Goal: Information Seeking & Learning: Learn about a topic

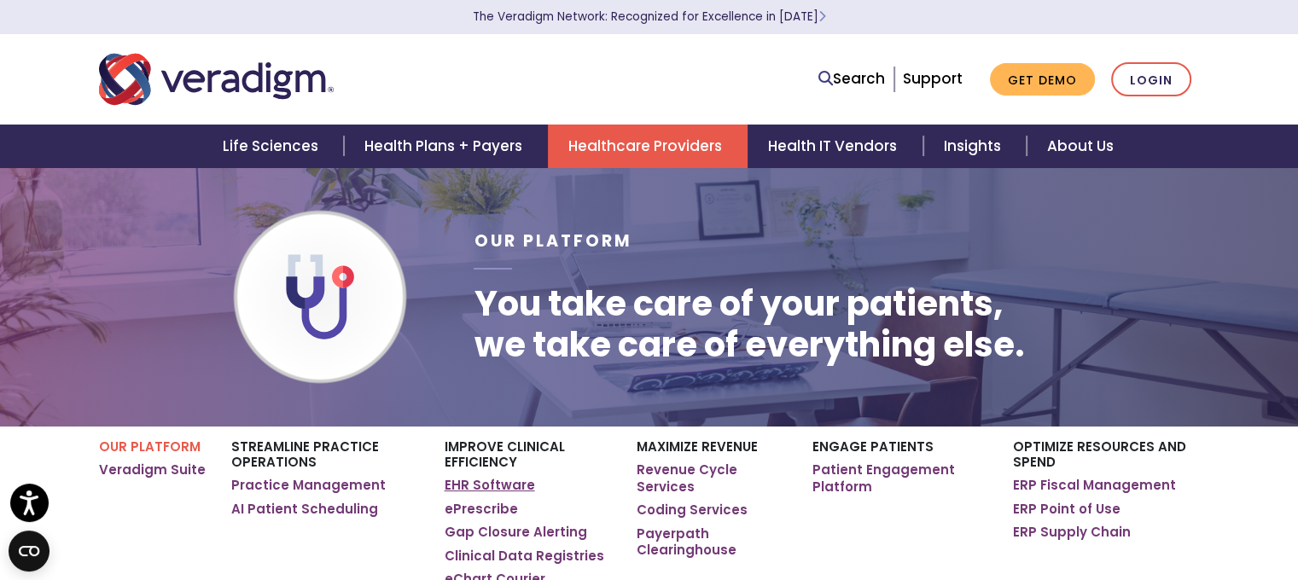
click at [468, 488] on link "EHR Software" at bounding box center [490, 485] width 90 height 17
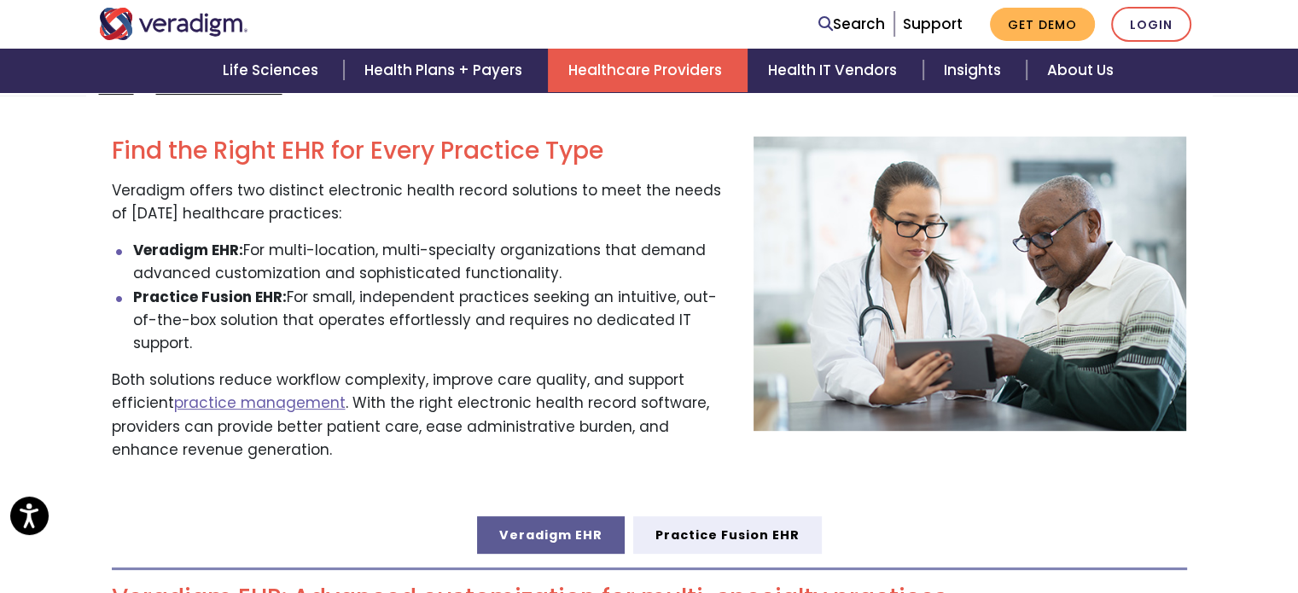
scroll to position [506, 0]
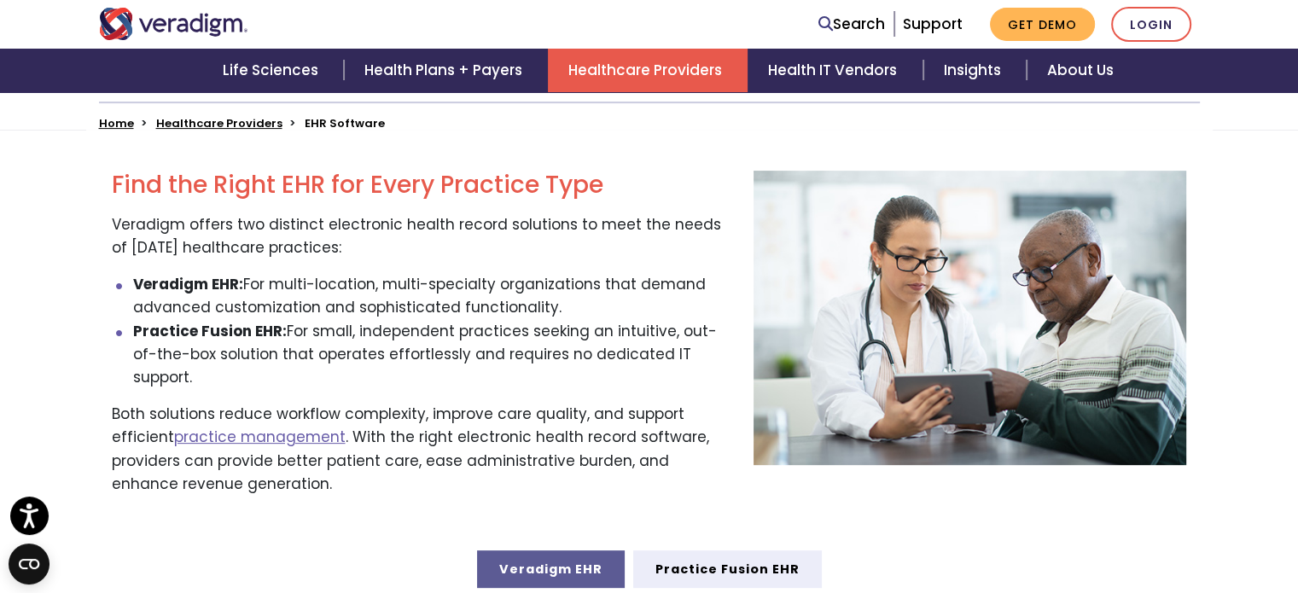
drag, startPoint x: 1306, startPoint y: 74, endPoint x: 1306, endPoint y: 149, distance: 75.1
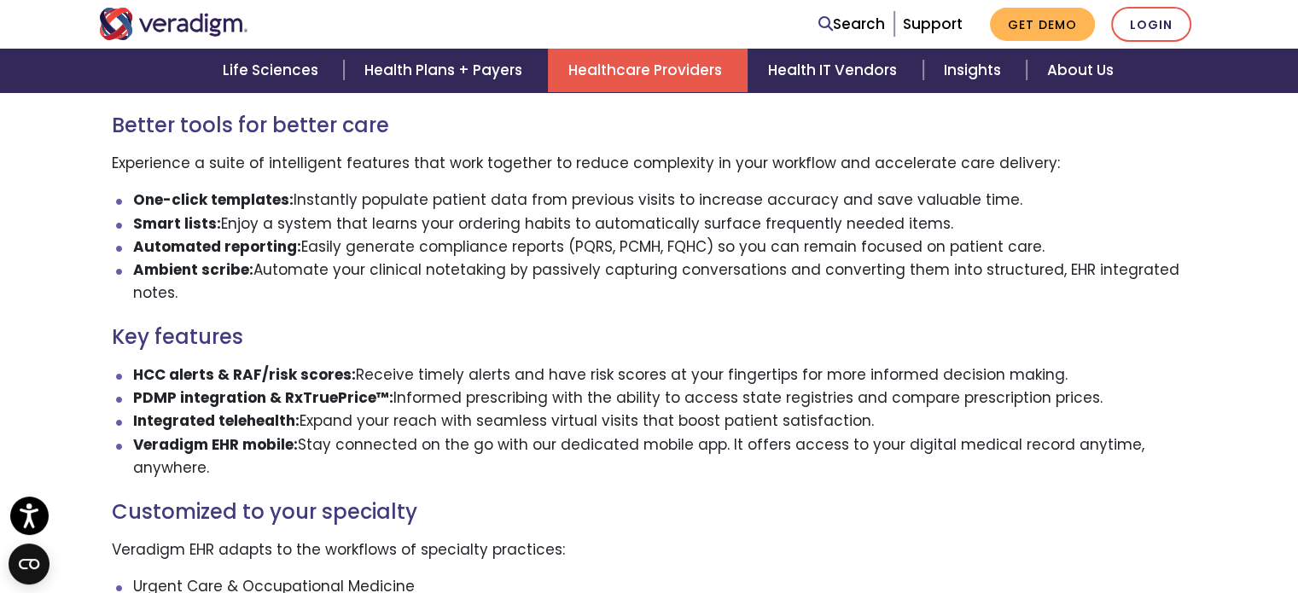
scroll to position [0, 0]
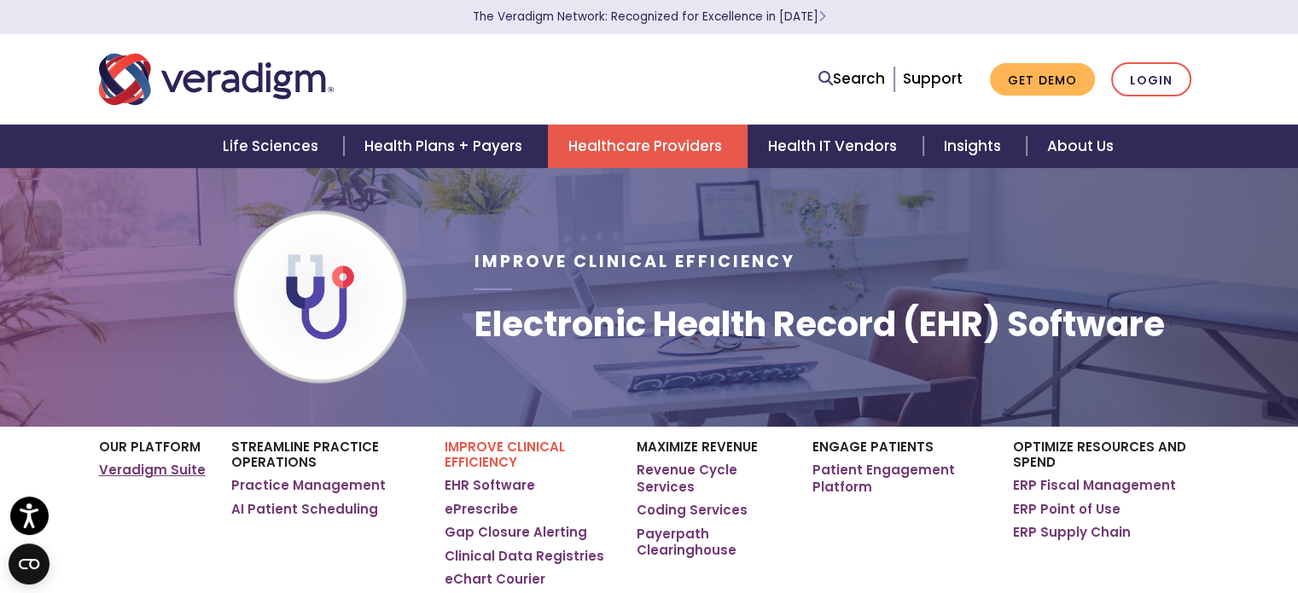
click at [135, 468] on link "Veradigm Suite" at bounding box center [152, 470] width 107 height 17
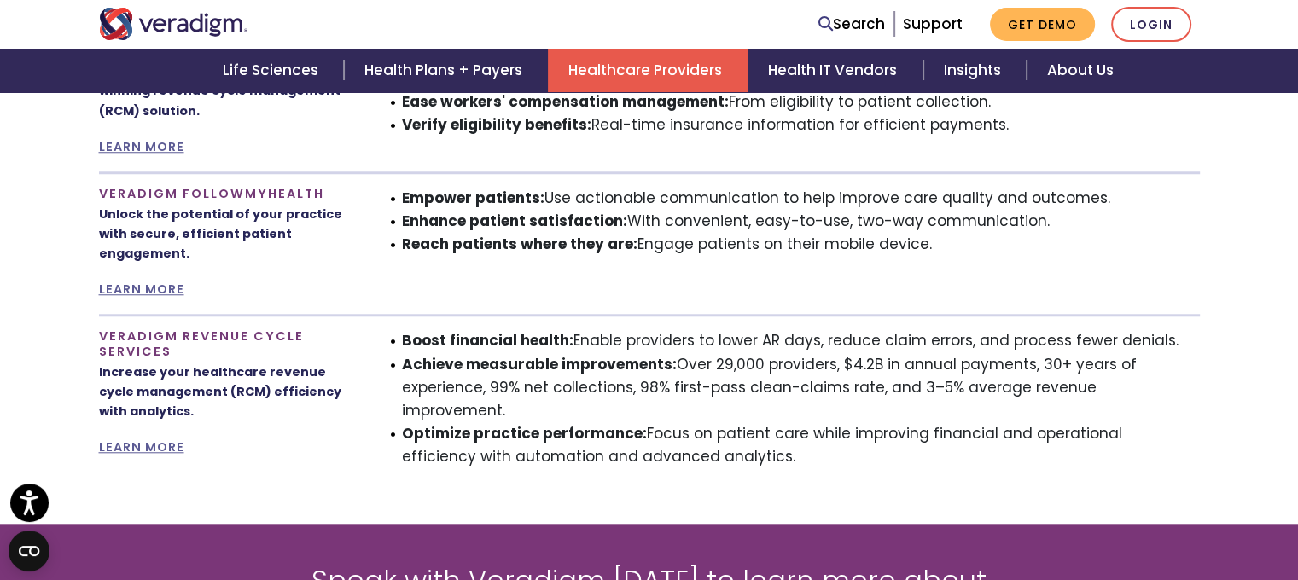
scroll to position [1509, 0]
